Goal: Navigation & Orientation: Find specific page/section

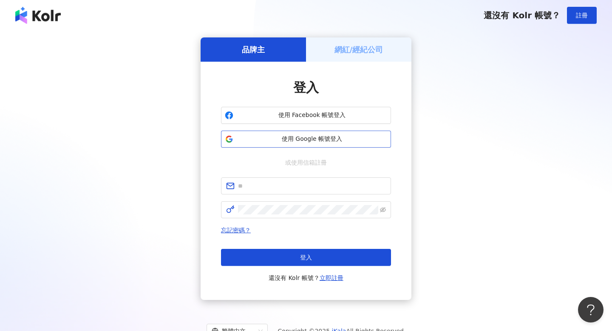
click at [309, 143] on span "使用 Google 帳號登入" at bounding box center [312, 139] width 150 height 9
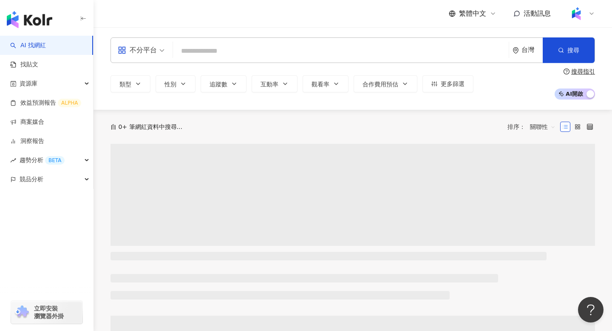
click at [452, 10] on icon at bounding box center [452, 13] width 7 height 7
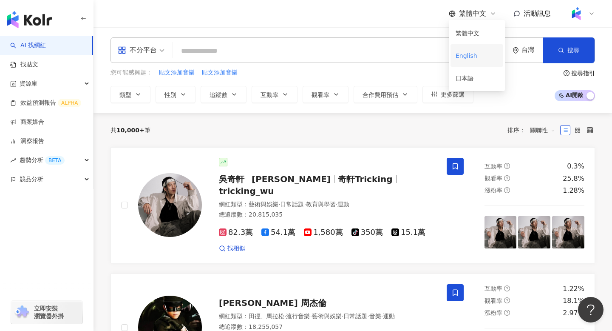
click at [474, 49] on div "English" at bounding box center [477, 55] width 43 height 15
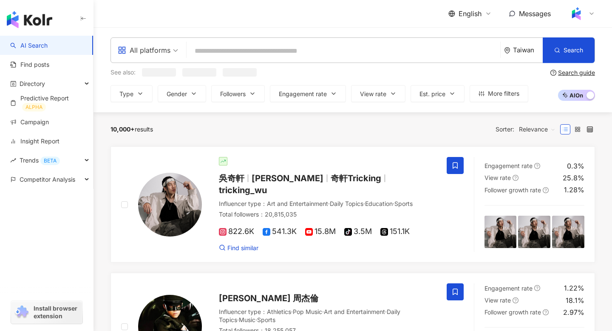
click at [578, 14] on img at bounding box center [576, 14] width 16 height 16
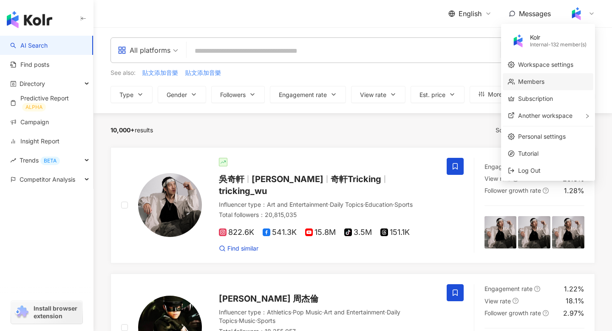
click at [525, 84] on link "Members" at bounding box center [531, 81] width 26 height 7
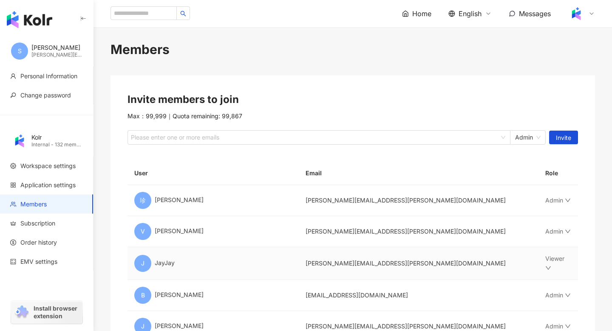
scroll to position [5, 0]
